Goal: Task Accomplishment & Management: Use online tool/utility

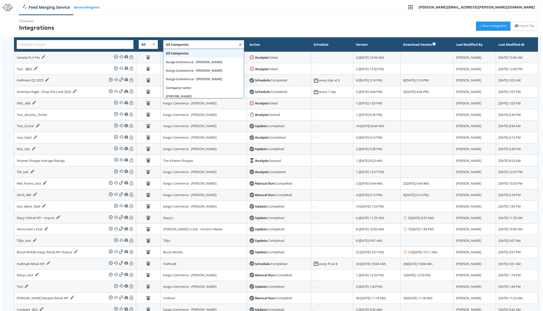
click at [165, 46] on span "All Companies" at bounding box center [176, 45] width 23 height 5
type input "home"
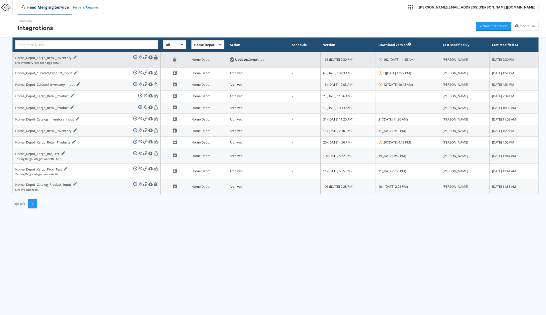
click at [84, 64] on div "Live Inventory feed for Kargo Retail" at bounding box center [86, 63] width 143 height 4
click at [75, 56] on icon at bounding box center [75, 57] width 4 height 4
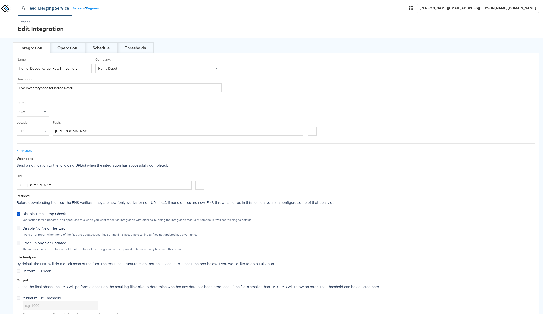
click at [105, 47] on div "Schedule" at bounding box center [100, 47] width 17 height 6
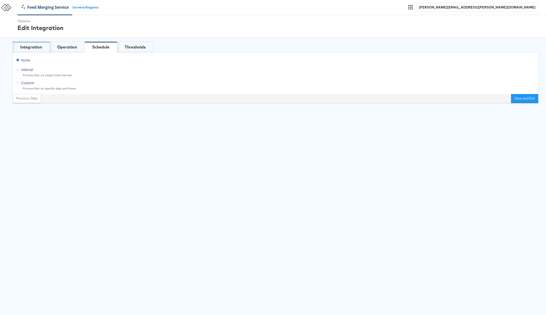
click at [35, 47] on div "Integration" at bounding box center [31, 47] width 22 height 6
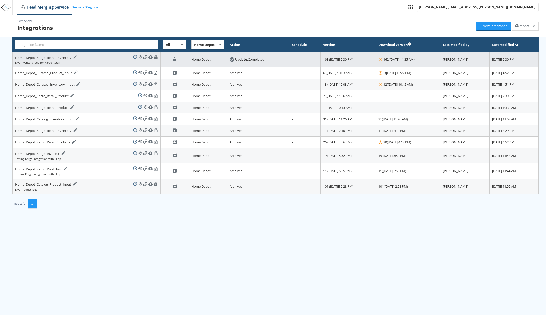
click at [87, 62] on div "Live Inventory feed for Kargo Retail" at bounding box center [86, 63] width 143 height 4
click at [94, 61] on div "Live Inventory feed for Kargo Retail" at bounding box center [86, 63] width 143 height 4
click at [173, 60] on icon at bounding box center [174, 60] width 3 height 3
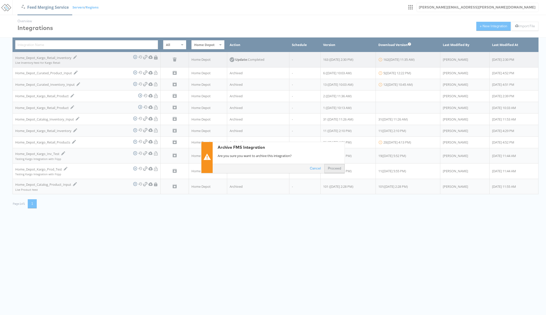
click at [340, 168] on button "Proceed" at bounding box center [335, 168] width 20 height 9
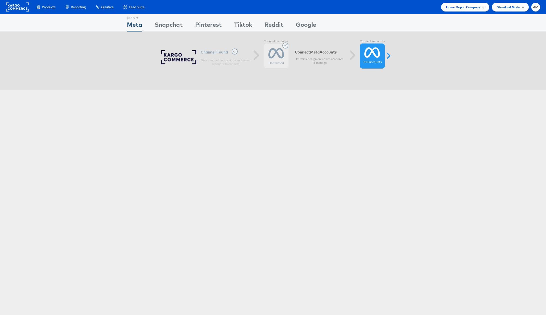
click at [462, 5] on span "Home Depot Company" at bounding box center [463, 7] width 34 height 5
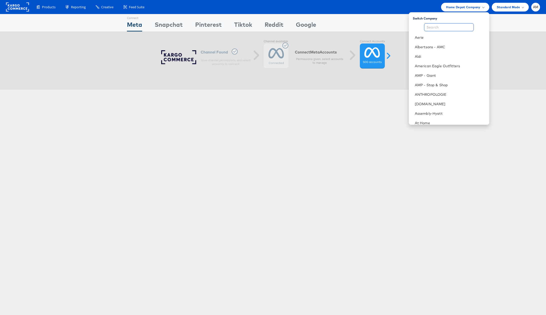
click at [443, 28] on input "text" at bounding box center [449, 27] width 50 height 8
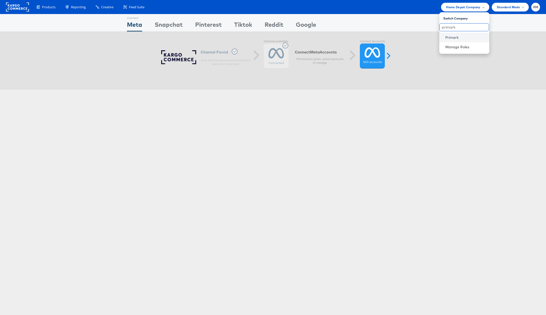
type input "primark"
click at [455, 38] on link "Primark" at bounding box center [466, 37] width 40 height 5
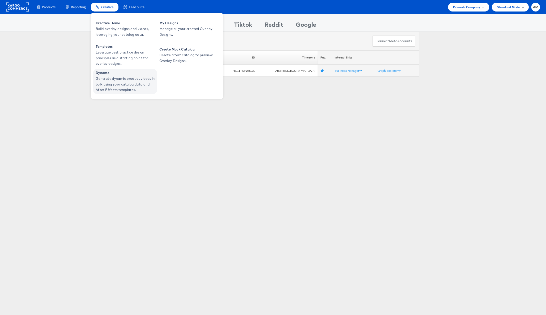
click at [105, 79] on span "Generate dynamic product videos in bulk using your catalog data and After Effec…" at bounding box center [126, 84] width 60 height 17
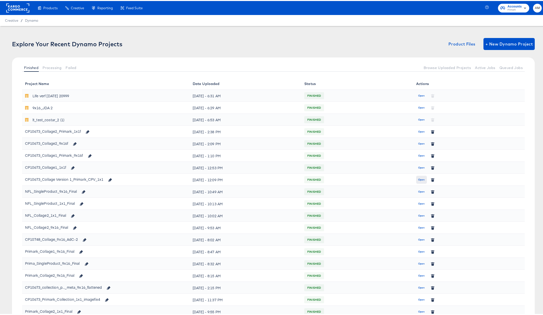
click at [418, 179] on span "Open" at bounding box center [421, 179] width 7 height 5
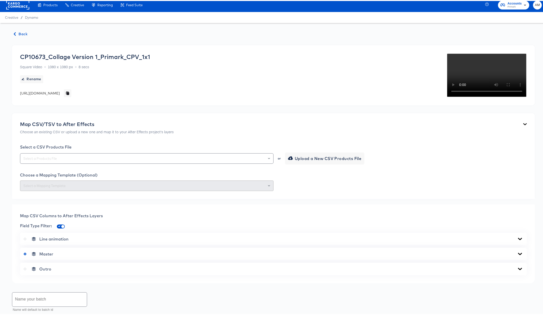
scroll to position [202, 0]
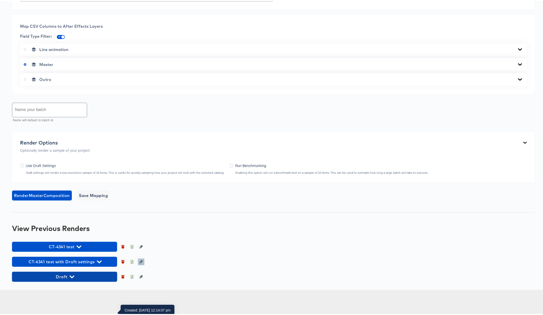
drag, startPoint x: 72, startPoint y: 301, endPoint x: 141, endPoint y: 289, distance: 69.6
click at [72, 278] on icon "button" at bounding box center [72, 276] width 5 height 5
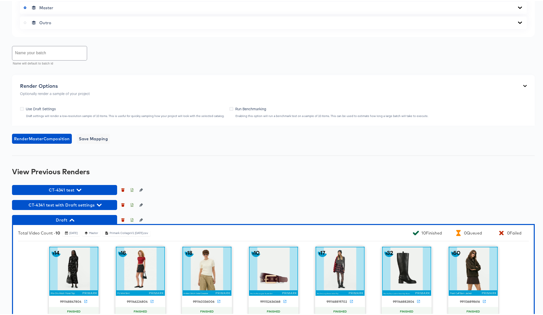
scroll to position [325, 0]
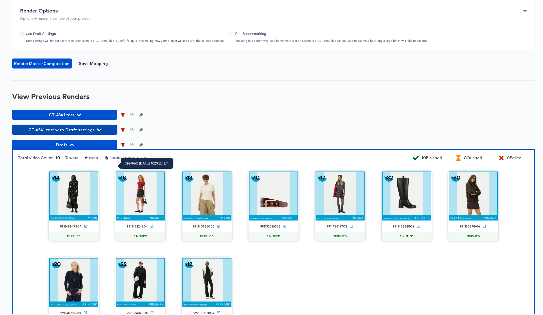
click at [101, 131] on icon "button" at bounding box center [99, 129] width 5 height 5
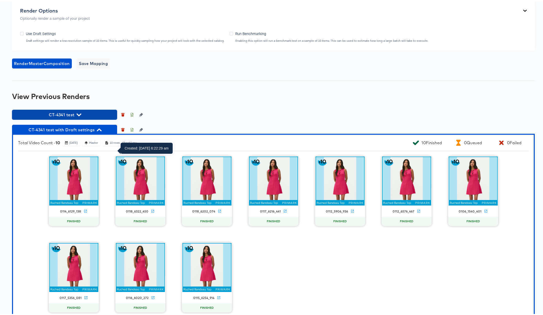
click at [79, 115] on icon "button" at bounding box center [79, 114] width 5 height 3
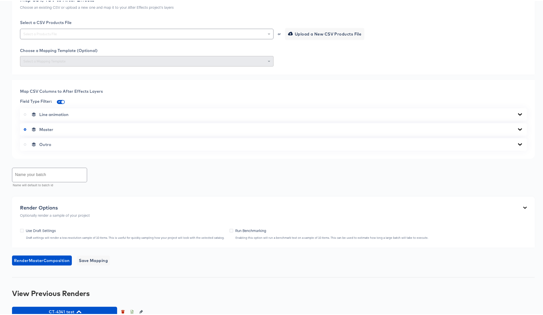
scroll to position [0, 0]
